Goal: Information Seeking & Learning: Compare options

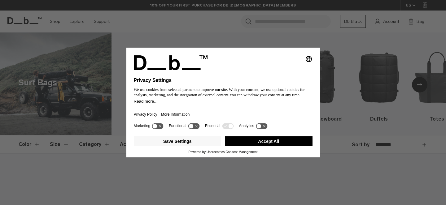
click at [241, 144] on button "Accept All" at bounding box center [269, 142] width 88 height 10
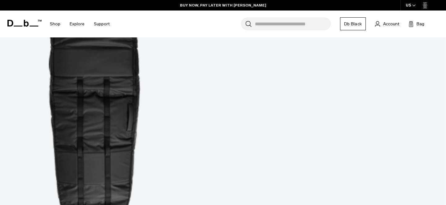
scroll to position [297, 0]
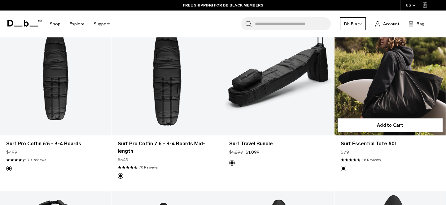
scroll to position [151, 0]
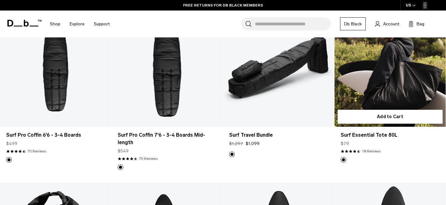
click at [378, 70] on link "Surf Essential Tote 80L" at bounding box center [390, 65] width 111 height 124
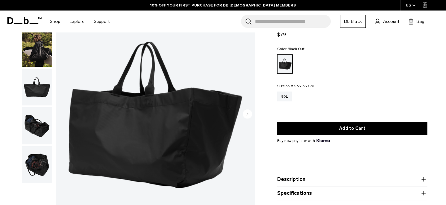
scroll to position [53, 0]
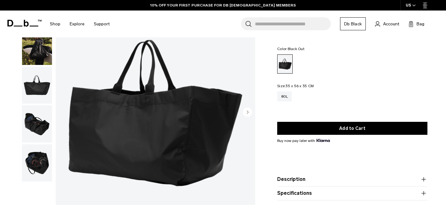
click at [38, 161] on img "button" at bounding box center [37, 163] width 30 height 37
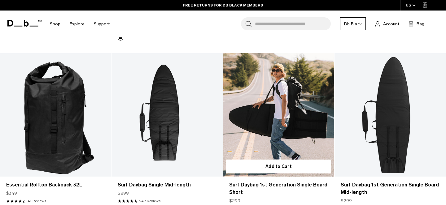
scroll to position [283, 0]
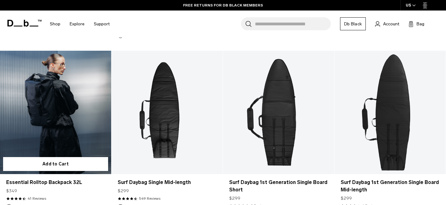
click at [55, 106] on link "Essential Rolltop Backpack 32L" at bounding box center [55, 113] width 111 height 124
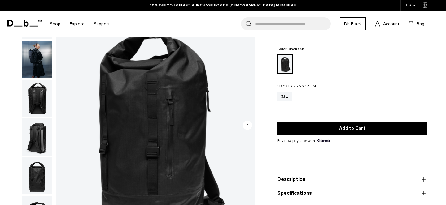
scroll to position [46, 0]
